Goal: Check status: Check status

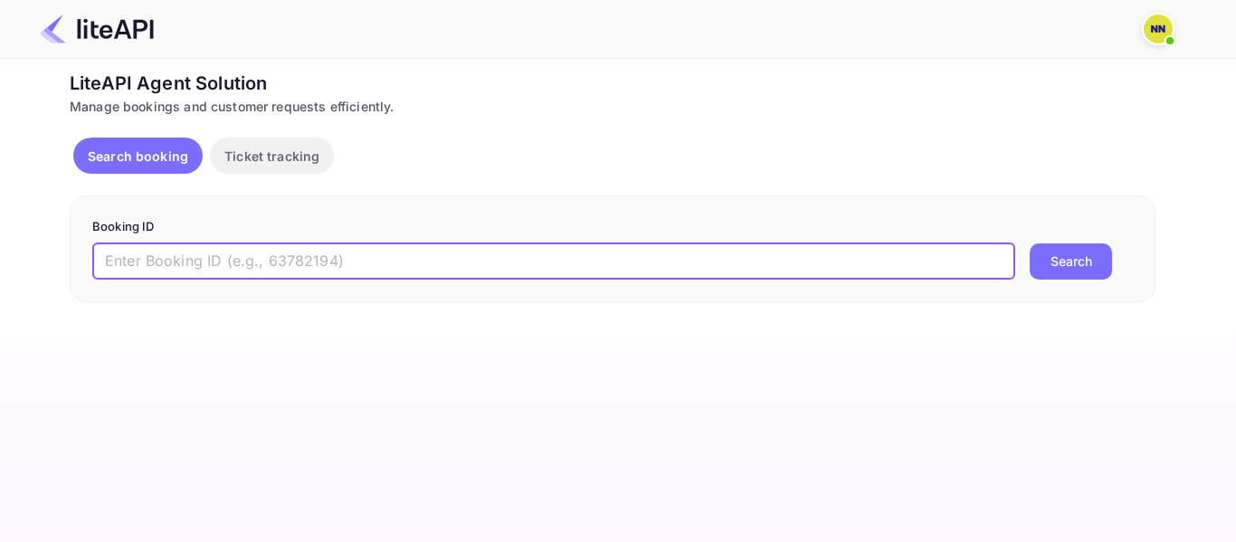
click at [539, 256] on input "text" at bounding box center [553, 261] width 923 height 36
paste input "8402471"
type input "8402471"
click at [1037, 275] on button "Search" at bounding box center [1071, 261] width 82 height 36
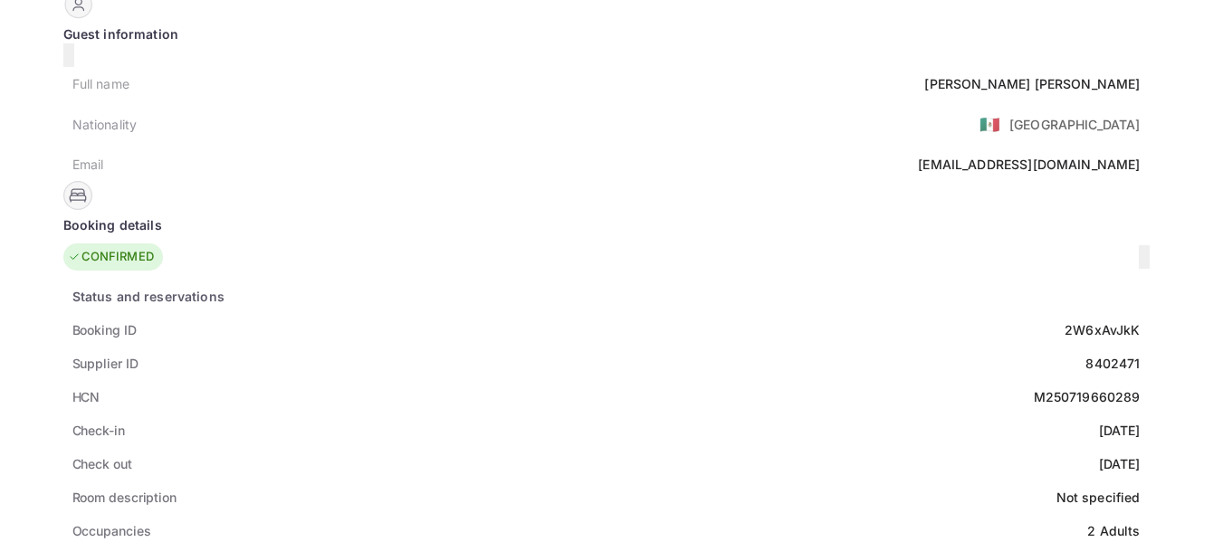
scroll to position [181, 0]
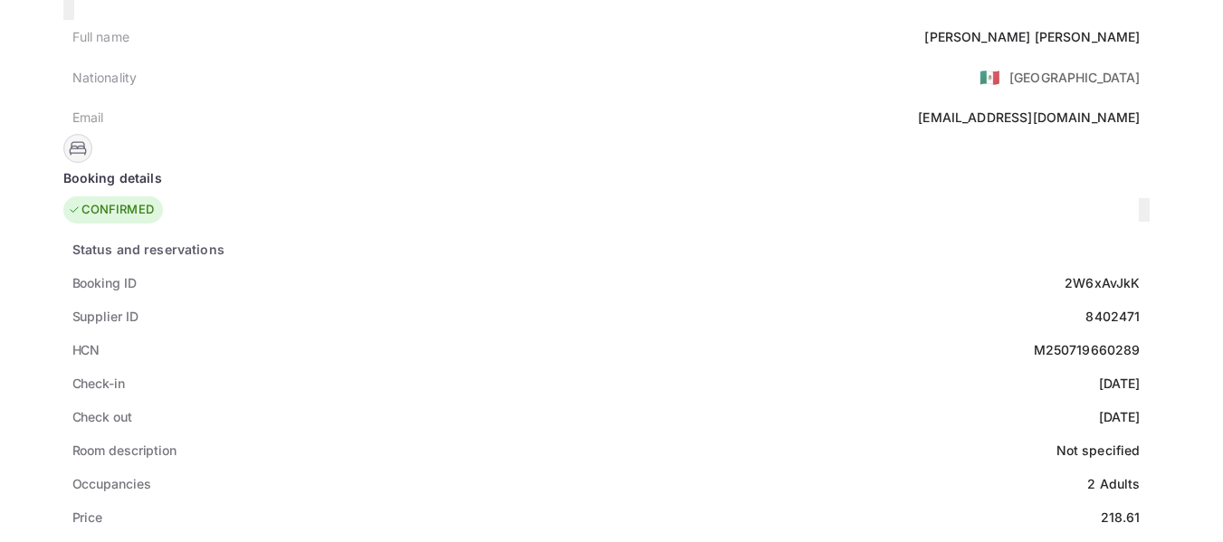
click at [1034, 340] on div "M250719660289" at bounding box center [1087, 349] width 107 height 19
copy div "M250719660289"
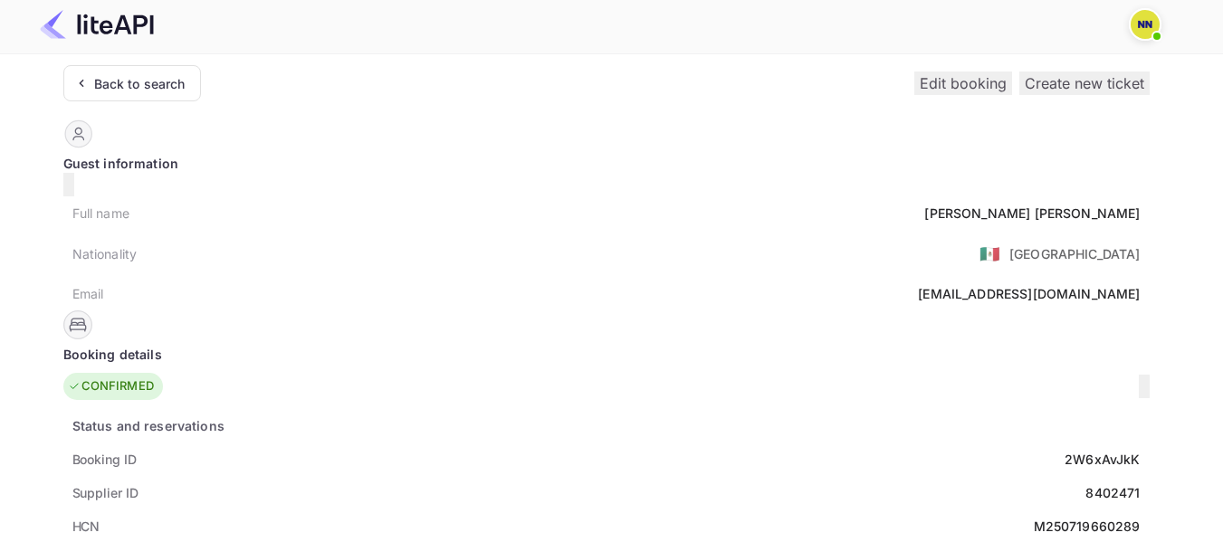
scroll to position [0, 0]
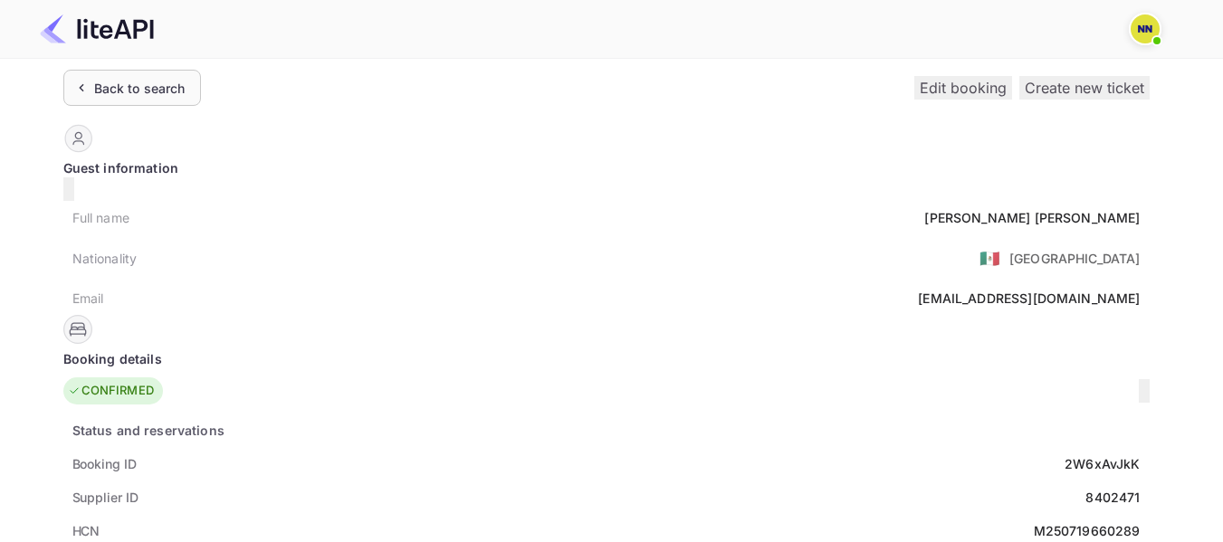
click at [141, 82] on div "Back to search" at bounding box center [139, 88] width 91 height 19
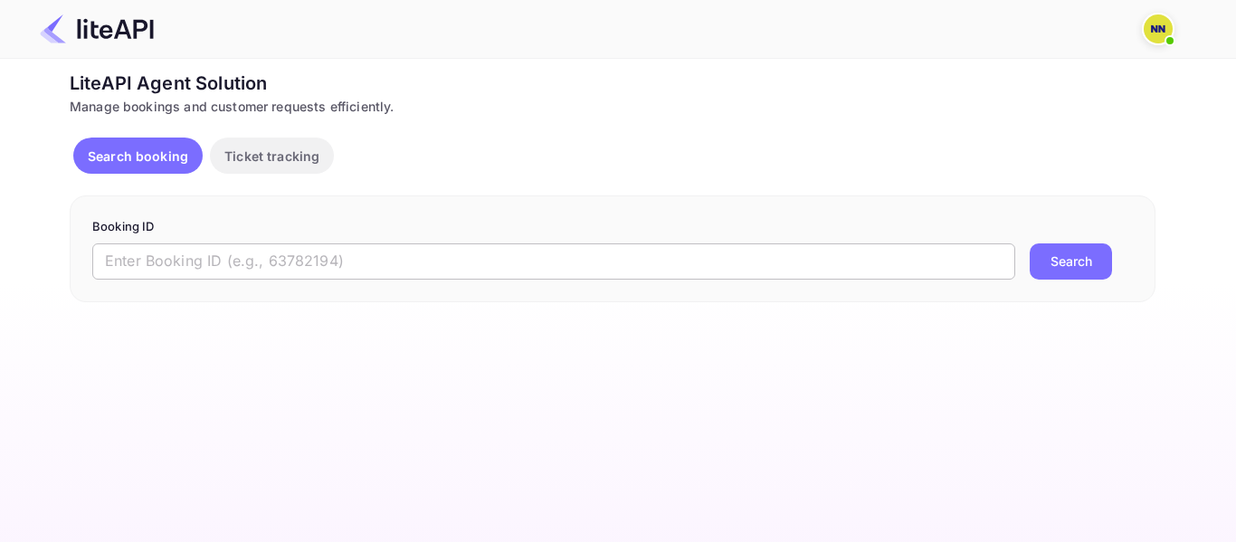
click at [474, 270] on input "text" at bounding box center [553, 261] width 923 height 36
paste input "8617377"
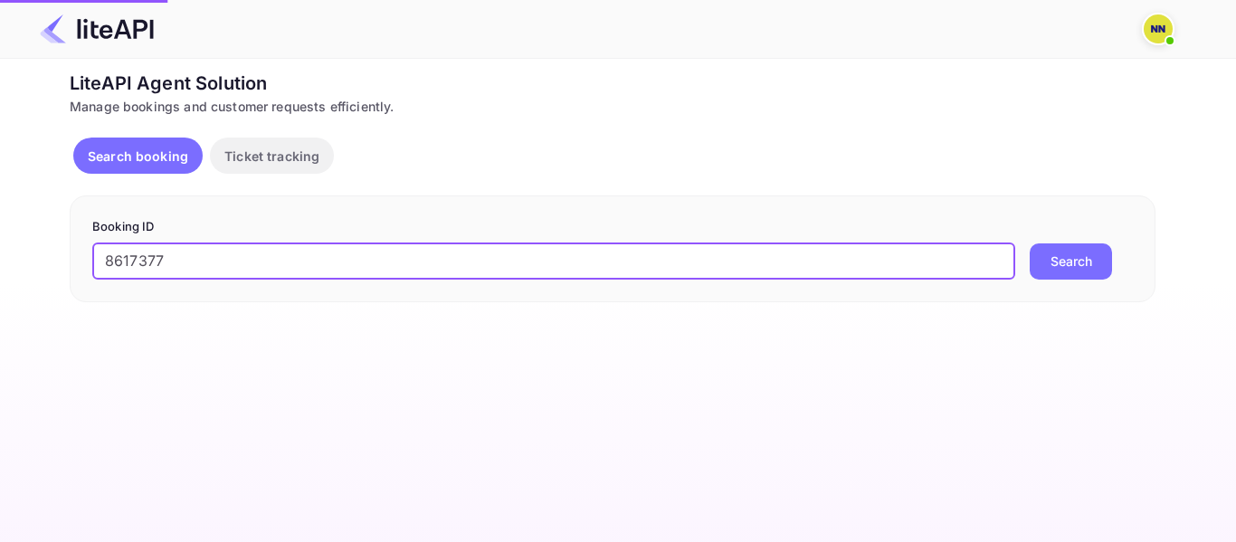
type input "8617377"
click at [1030, 243] on button "Search" at bounding box center [1071, 261] width 82 height 36
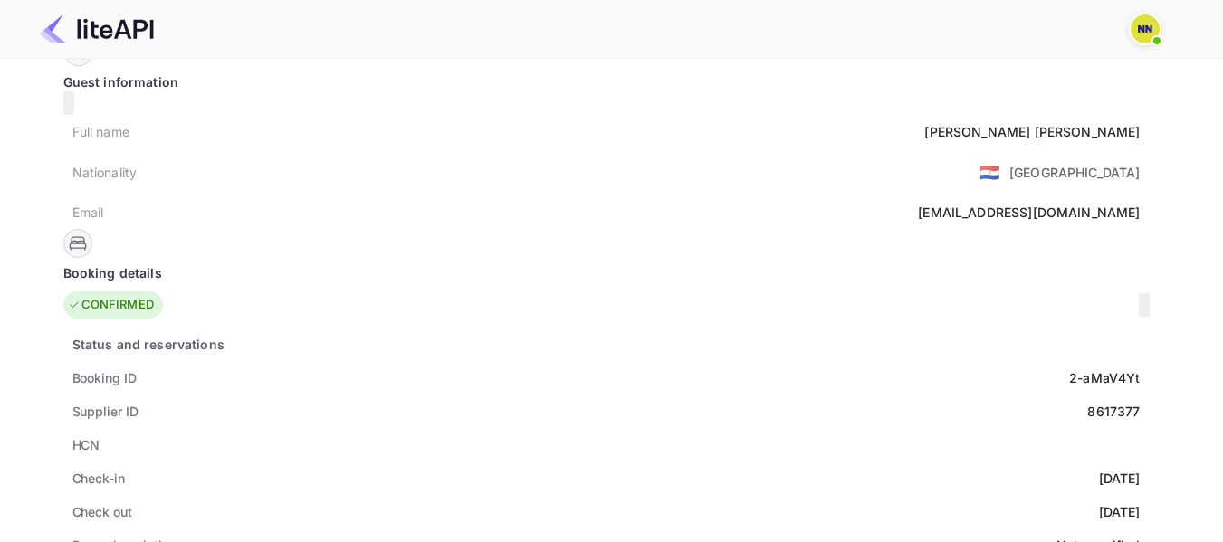
scroll to position [181, 0]
